Goal: Find specific page/section: Find specific page/section

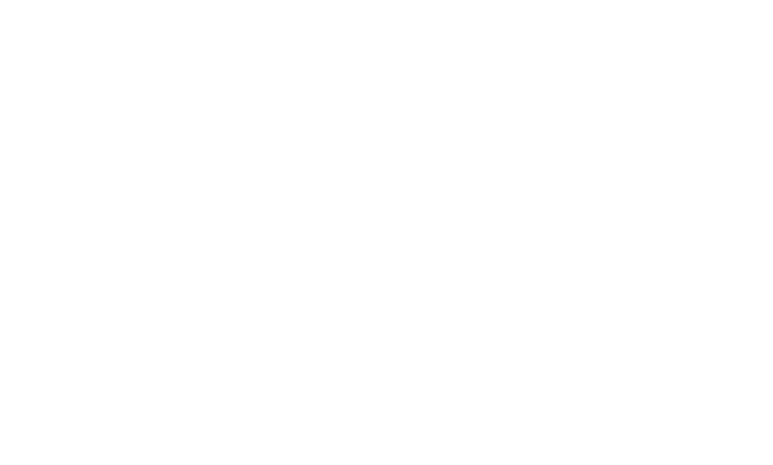
select select "Song"
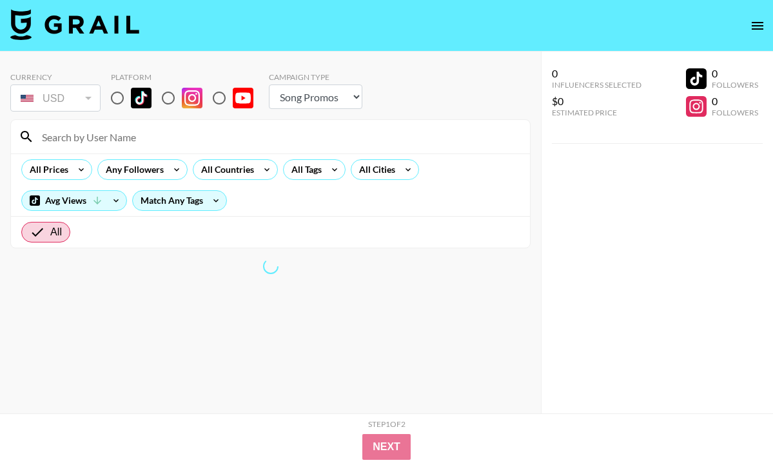
click at [121, 98] on input "radio" at bounding box center [117, 97] width 27 height 27
radio input "true"
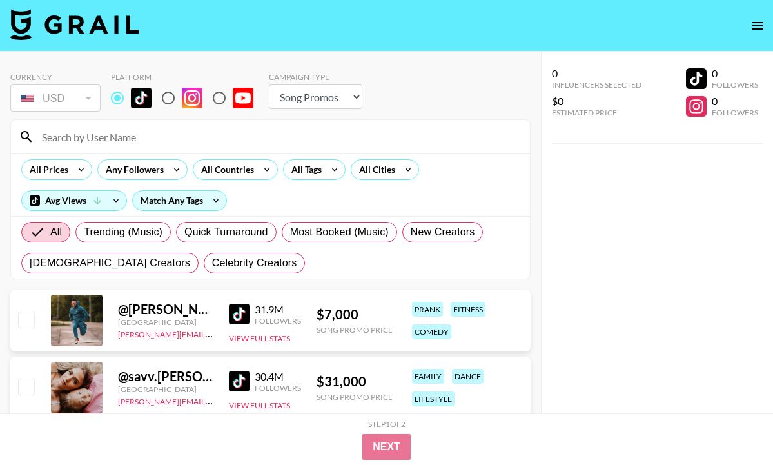
click at [119, 99] on input "radio" at bounding box center [117, 97] width 27 height 27
click at [122, 142] on input at bounding box center [278, 136] width 488 height 21
paste input "yarelyly"
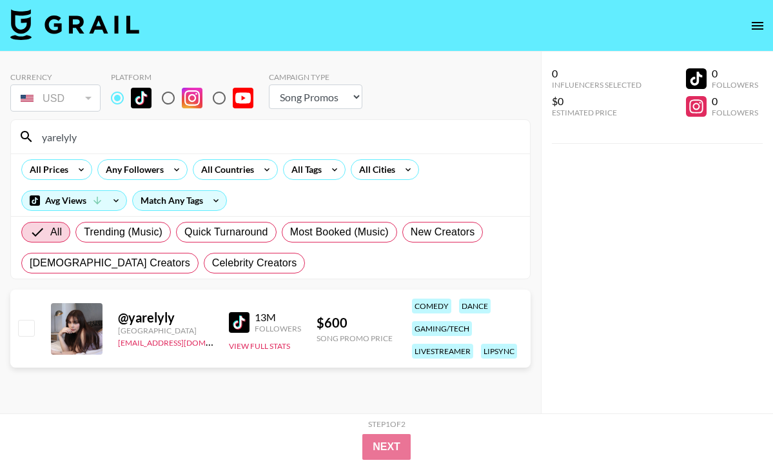
click at [95, 141] on input "yarelyly" at bounding box center [278, 136] width 488 height 21
paste input "gabrielalopzs"
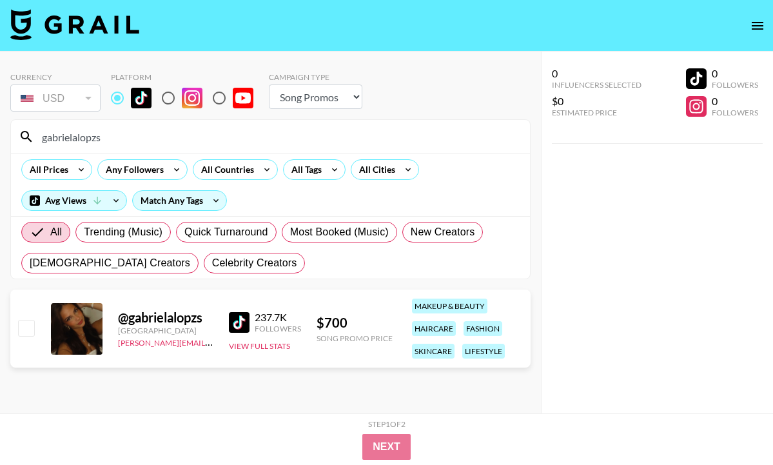
click at [259, 113] on div "Platform" at bounding box center [187, 93] width 153 height 42
click at [259, 132] on input "gabrielalopzs" at bounding box center [278, 136] width 488 height 21
paste input "nerearodrigueezz"
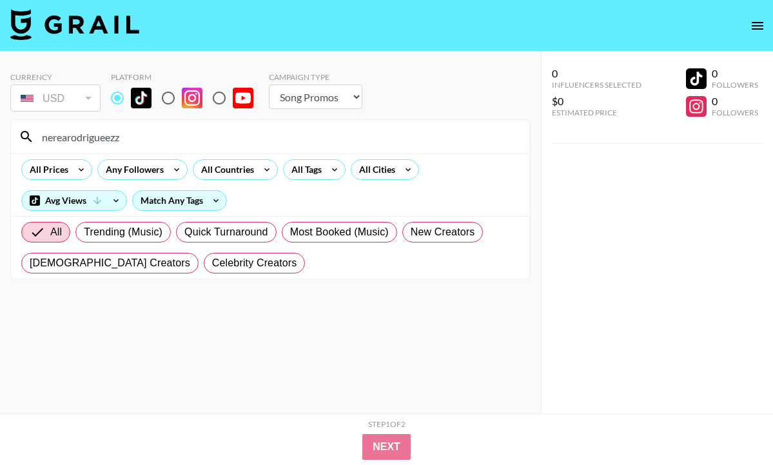
click at [175, 135] on input "nerearodrigueezz" at bounding box center [278, 136] width 488 height 21
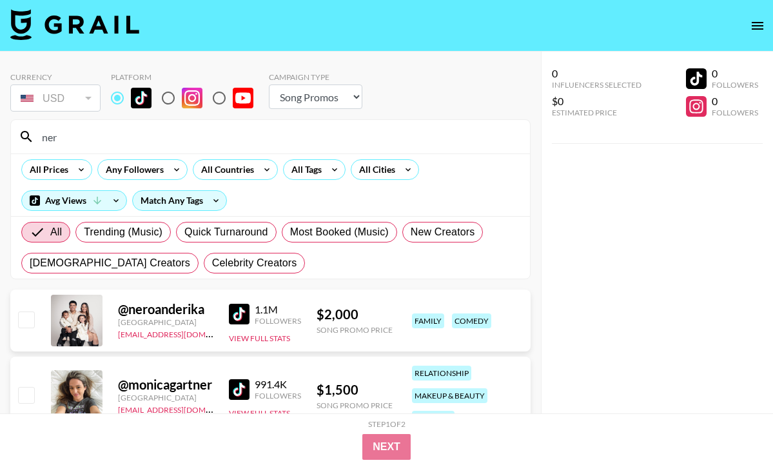
click at [62, 141] on input "ner" at bounding box center [278, 136] width 488 height 21
click at [62, 143] on input "ner" at bounding box center [278, 136] width 488 height 21
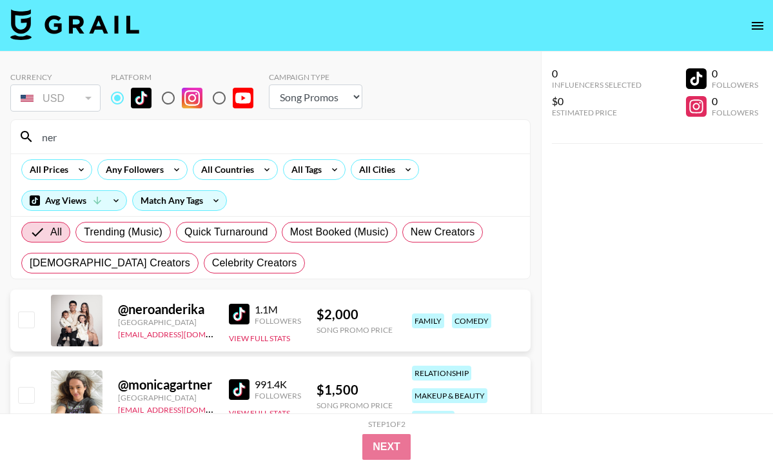
paste input "atiuv2"
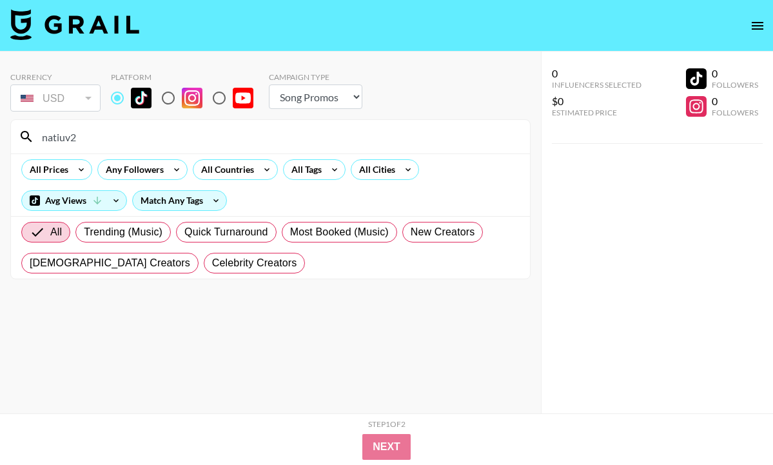
paste input "natiuv2"
click at [143, 139] on input "natiuv2" at bounding box center [278, 136] width 488 height 21
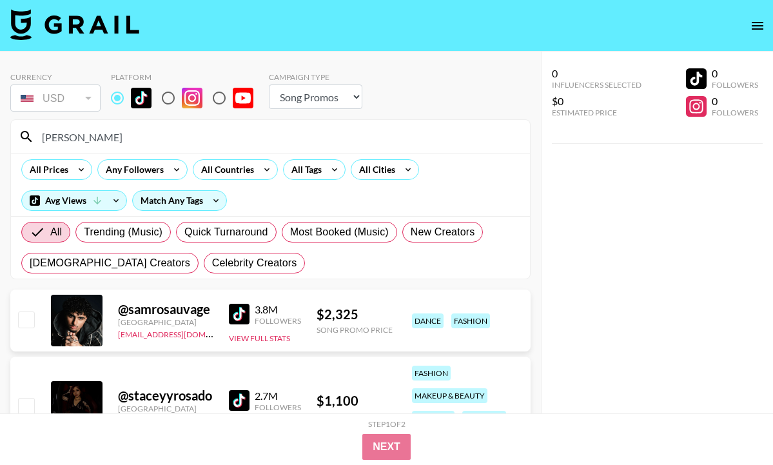
click at [236, 142] on input "[PERSON_NAME]" at bounding box center [278, 136] width 488 height 21
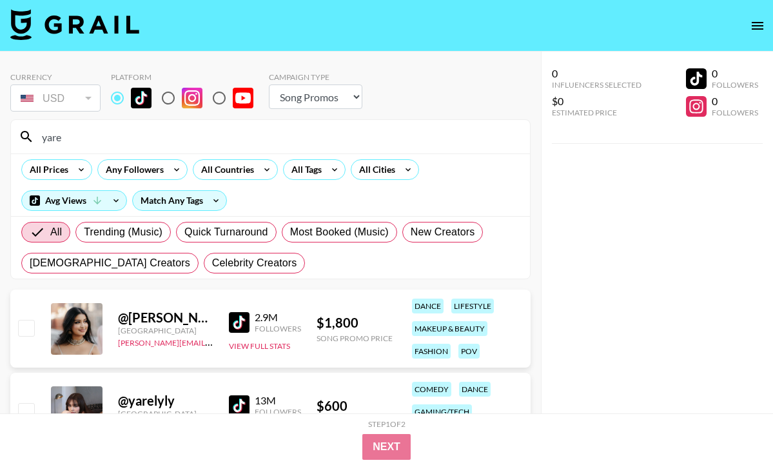
click at [246, 150] on div "yare" at bounding box center [270, 137] width 519 height 34
click at [246, 141] on input "yare" at bounding box center [278, 136] width 488 height 21
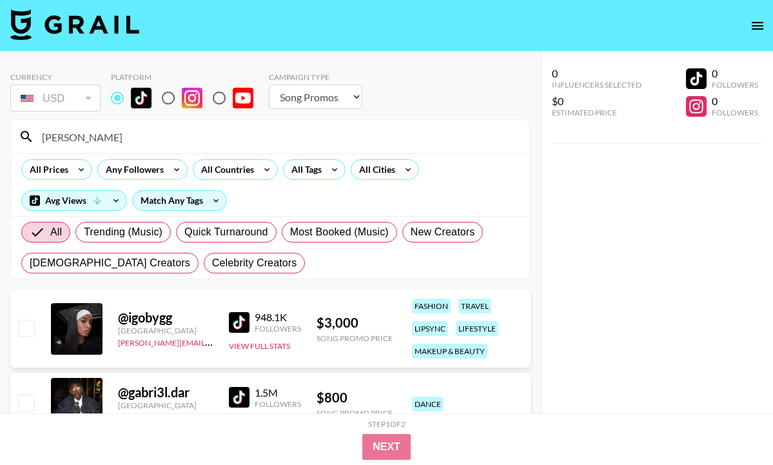
type input "[PERSON_NAME]"
